Goal: Navigation & Orientation: Find specific page/section

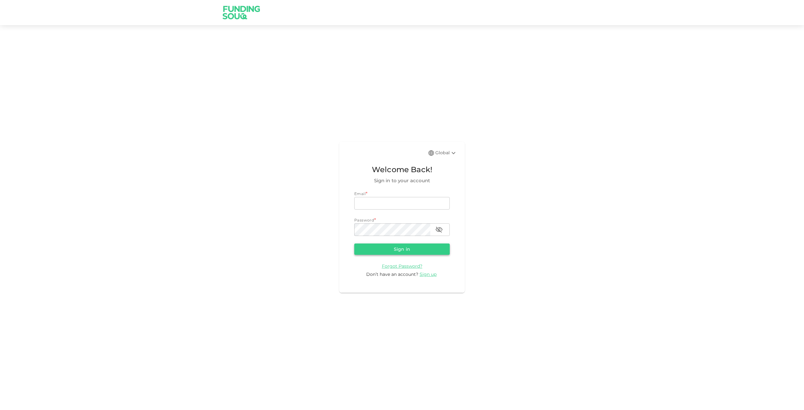
type input "Rahulramnani5@gmail.com"
click at [408, 249] on button "Sign in" at bounding box center [401, 248] width 95 height 11
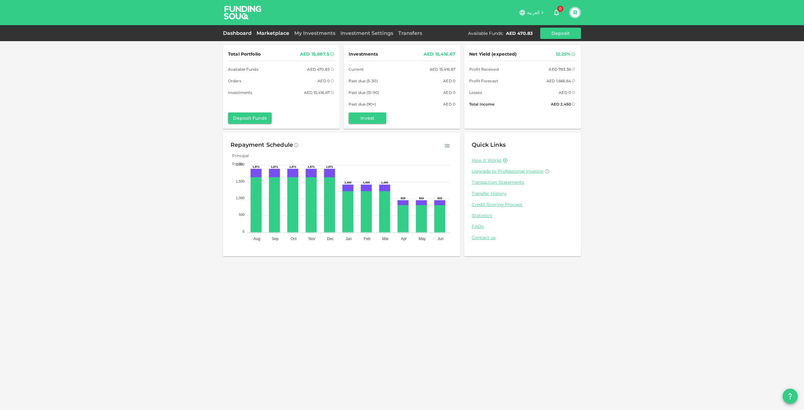
click at [270, 31] on link "Marketplace" at bounding box center [273, 33] width 38 height 6
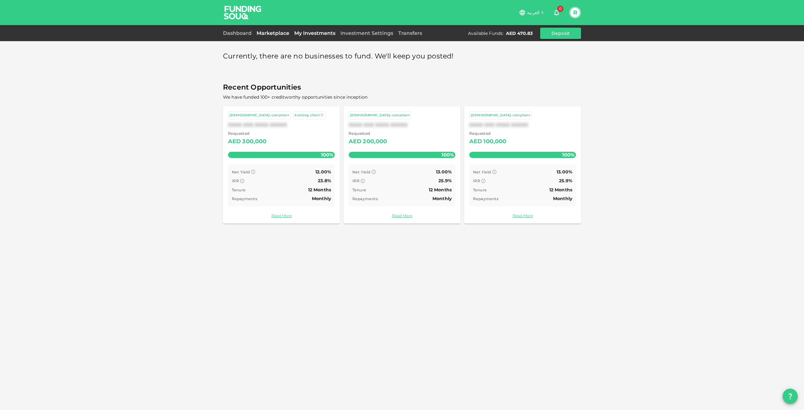
click at [317, 35] on link "My Investments" at bounding box center [315, 33] width 46 height 6
